Goal: Transaction & Acquisition: Purchase product/service

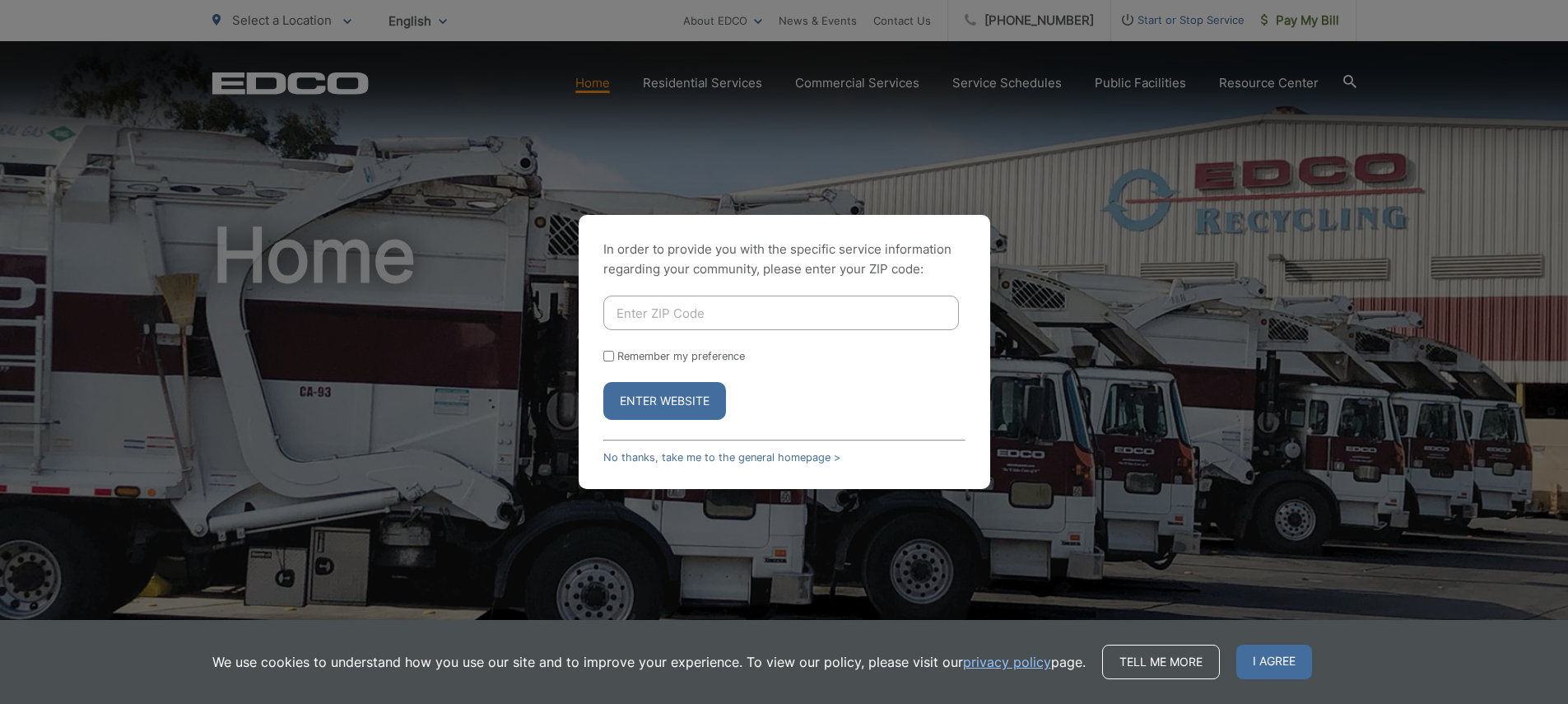
click at [678, 311] on input "Enter ZIP Code" at bounding box center [781, 313] width 356 height 34
type input "92020"
click at [603, 383] on button "Enter Website" at bounding box center [664, 401] width 123 height 38
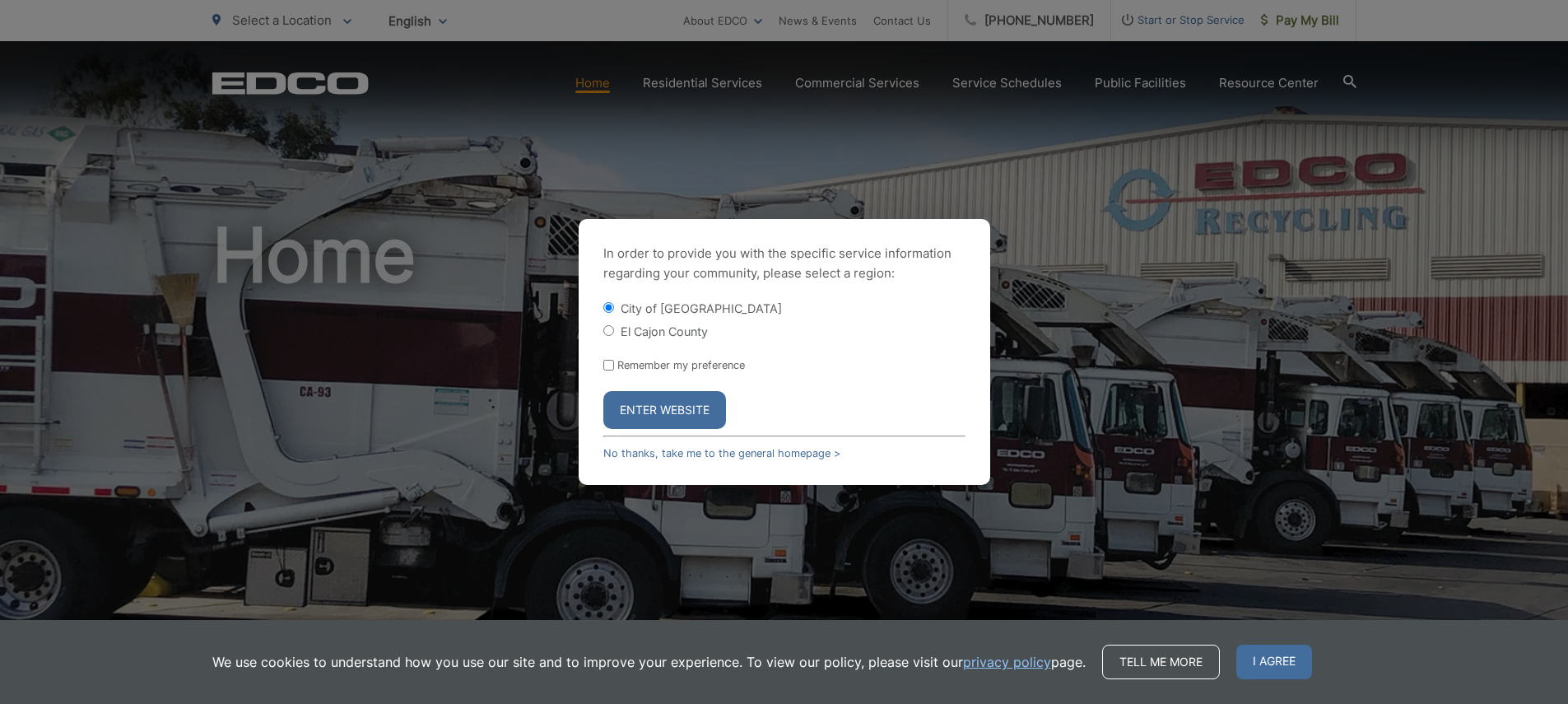
click at [692, 403] on button "Enter Website" at bounding box center [664, 410] width 123 height 38
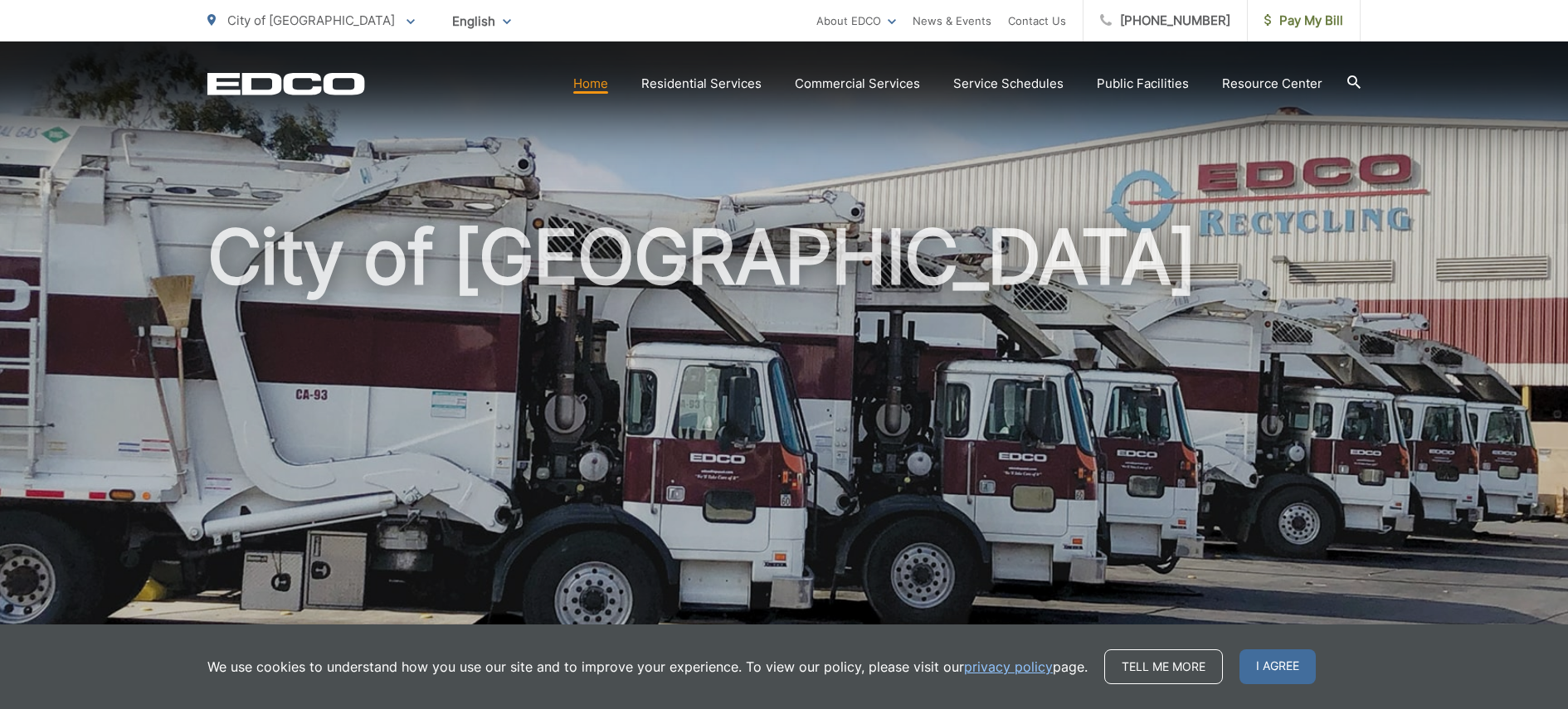
click at [1278, 664] on span "I agree" at bounding box center [1277, 667] width 76 height 35
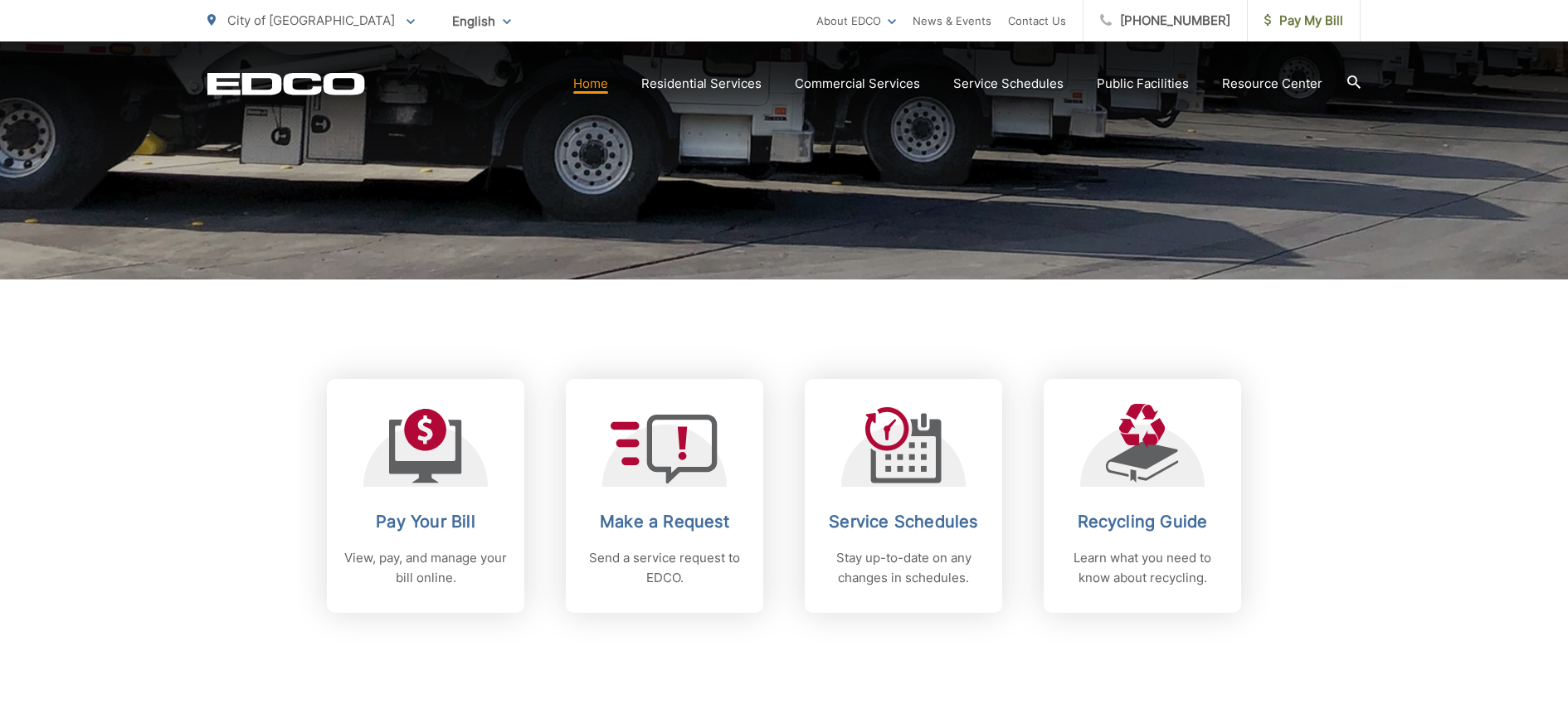
scroll to position [448, 0]
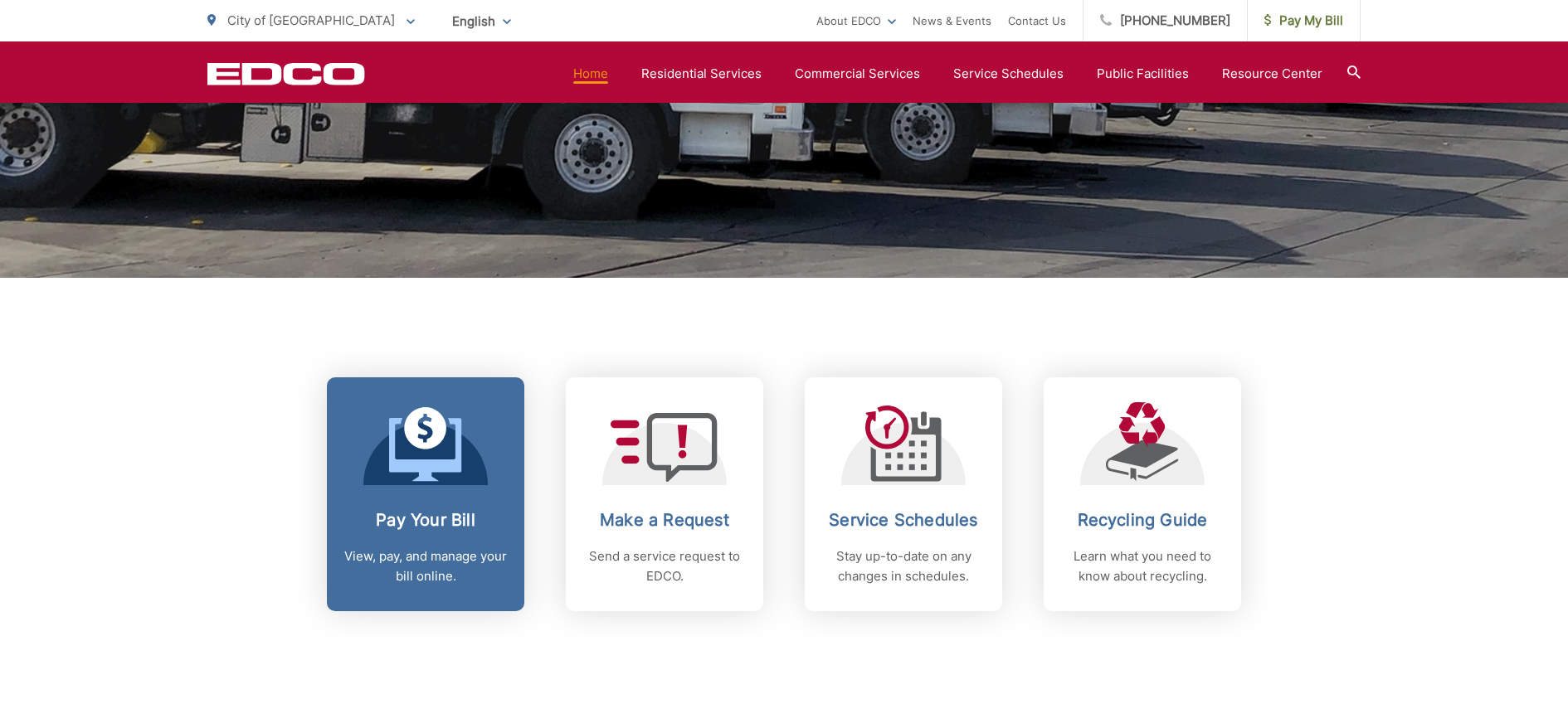
click at [431, 519] on h2 "Pay Your Bill" at bounding box center [426, 519] width 165 height 20
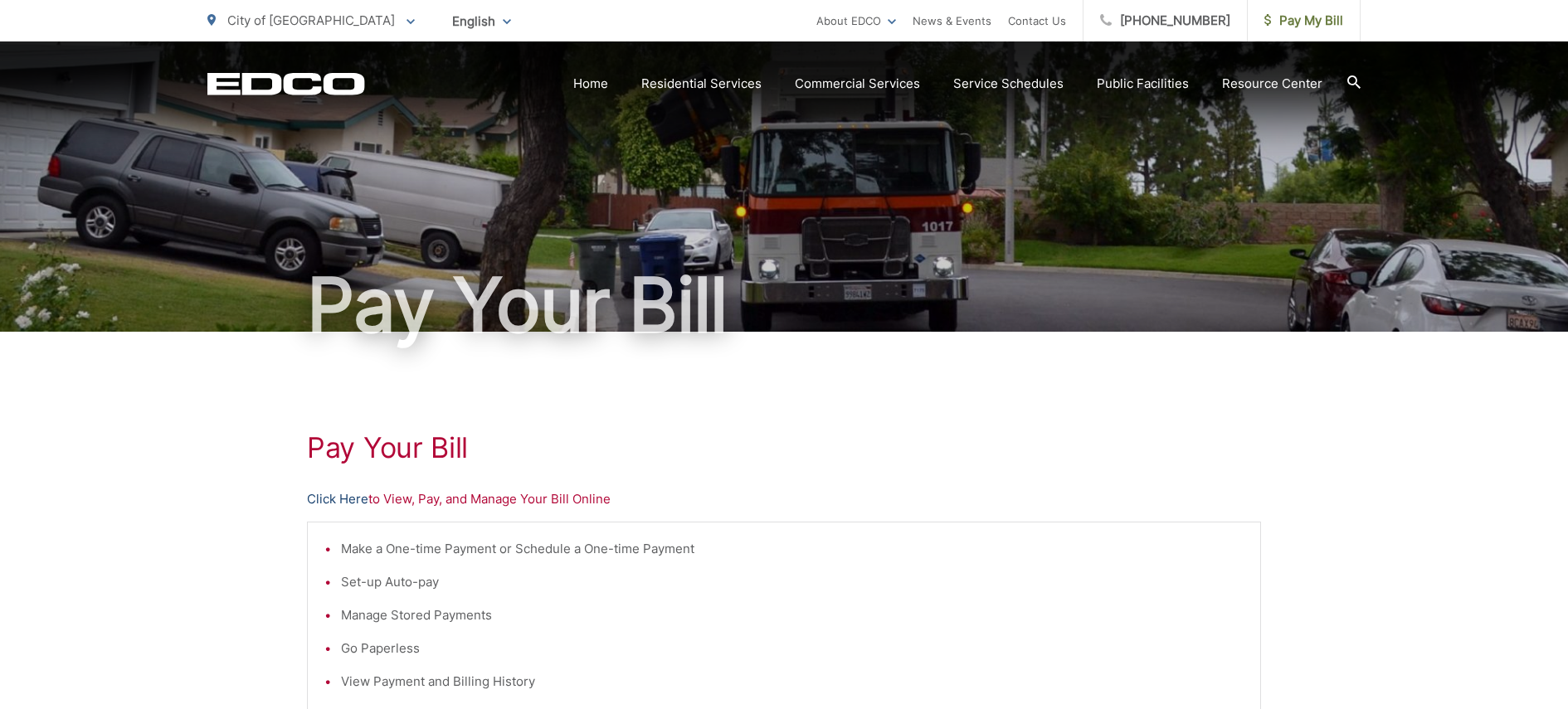
click at [322, 496] on link "Click Here" at bounding box center [338, 499] width 61 height 20
